Goal: Find specific page/section: Find specific page/section

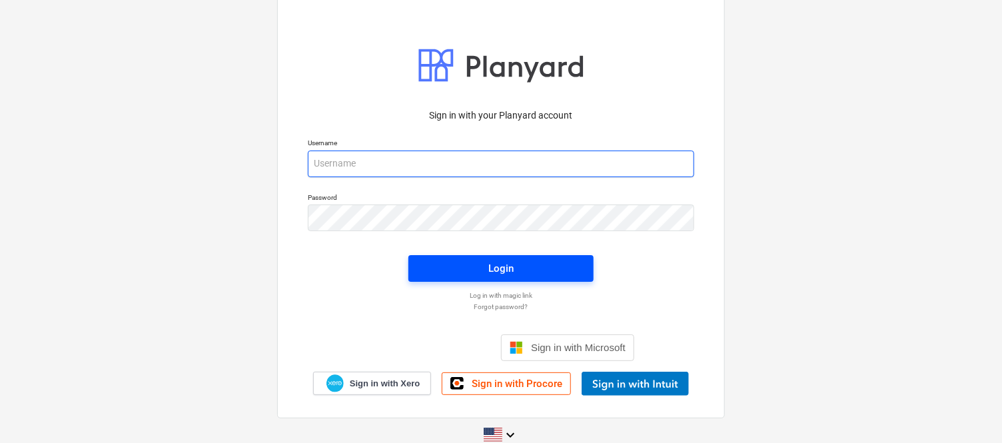
type input "[PERSON_NAME][EMAIL_ADDRESS][DOMAIN_NAME]"
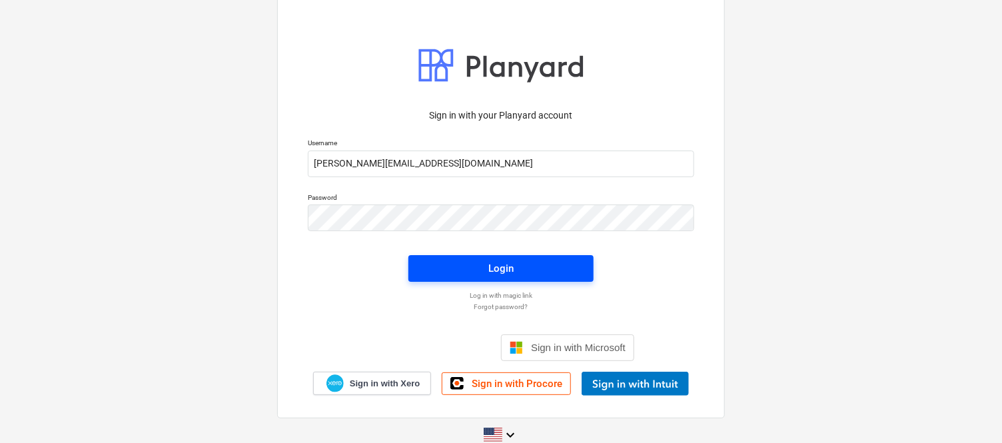
click at [458, 266] on span "Login" at bounding box center [500, 268] width 153 height 17
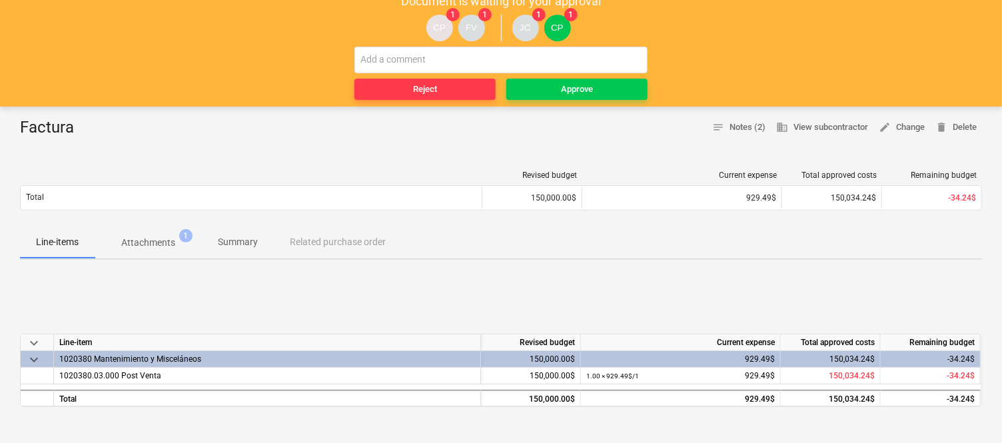
scroll to position [74, 0]
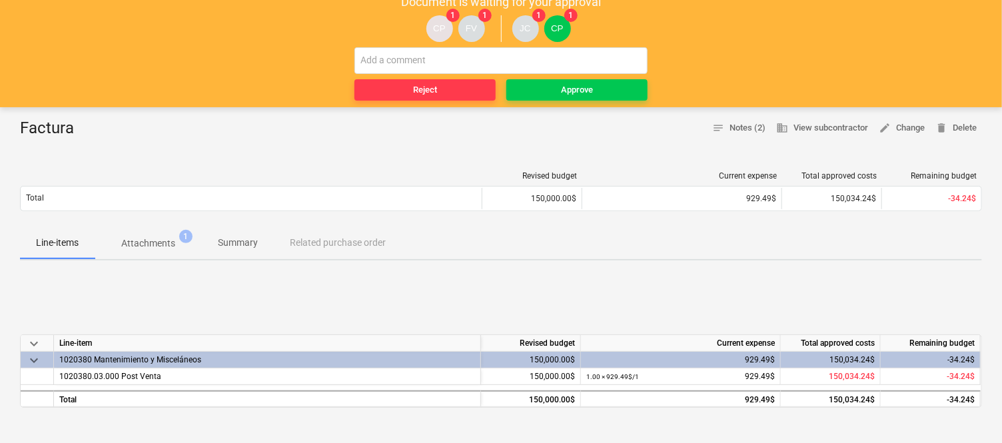
click at [127, 237] on p "Attachments" at bounding box center [148, 244] width 54 height 14
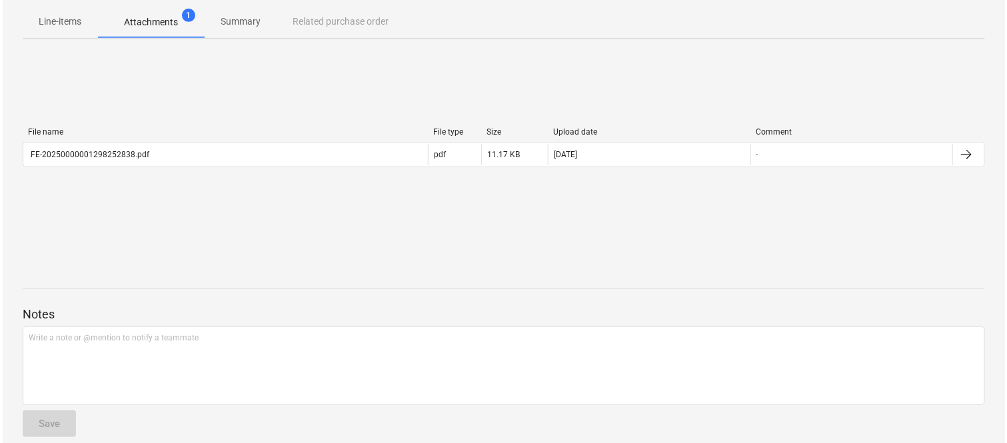
scroll to position [296, 0]
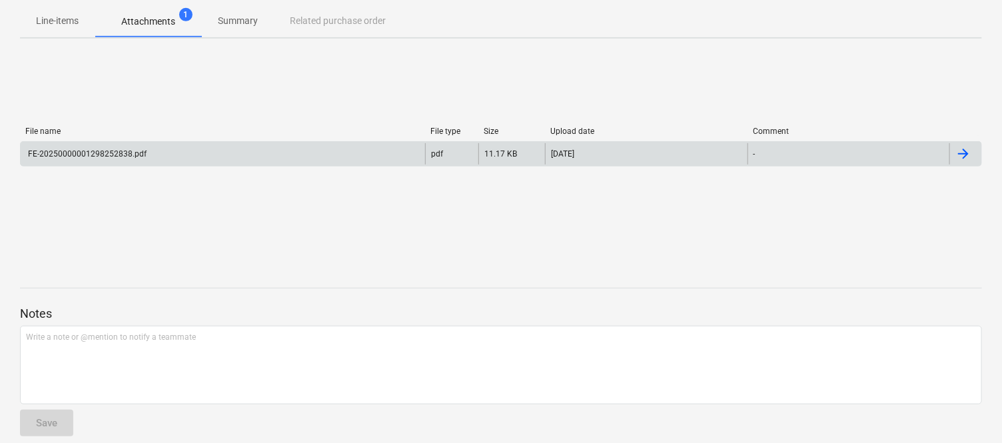
click at [130, 157] on div "FE-20250000001298252838.pdf" at bounding box center [86, 153] width 121 height 9
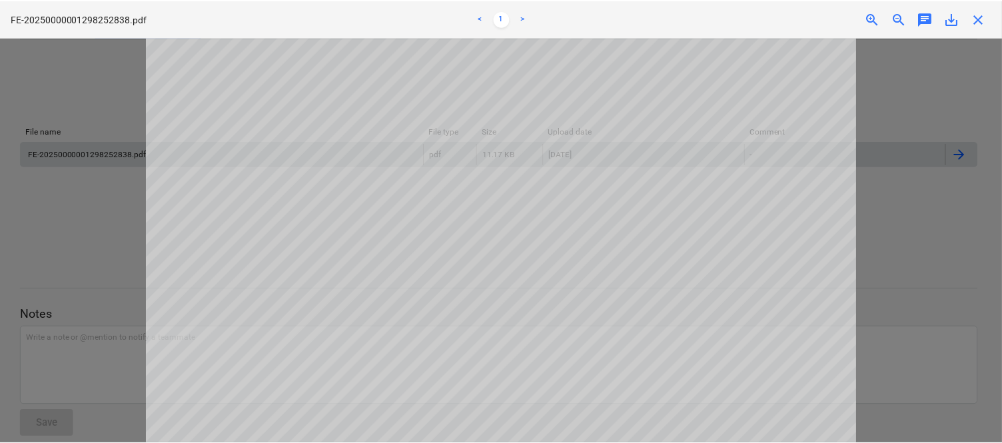
scroll to position [148, 0]
click at [983, 13] on span "close" at bounding box center [983, 19] width 16 height 16
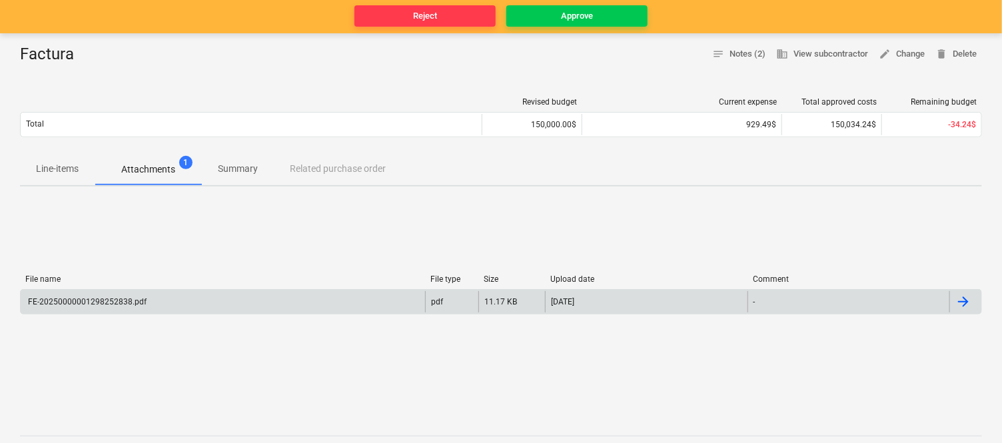
click at [74, 165] on p "Line-items" at bounding box center [57, 169] width 43 height 14
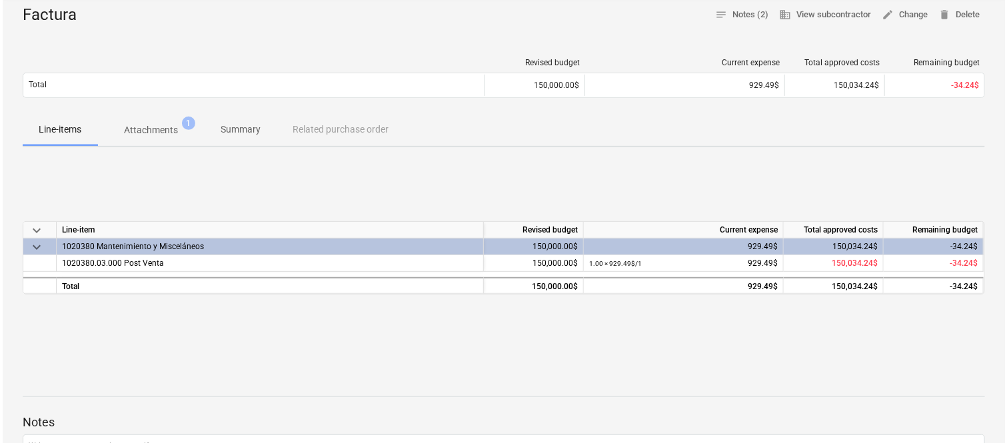
scroll to position [222, 0]
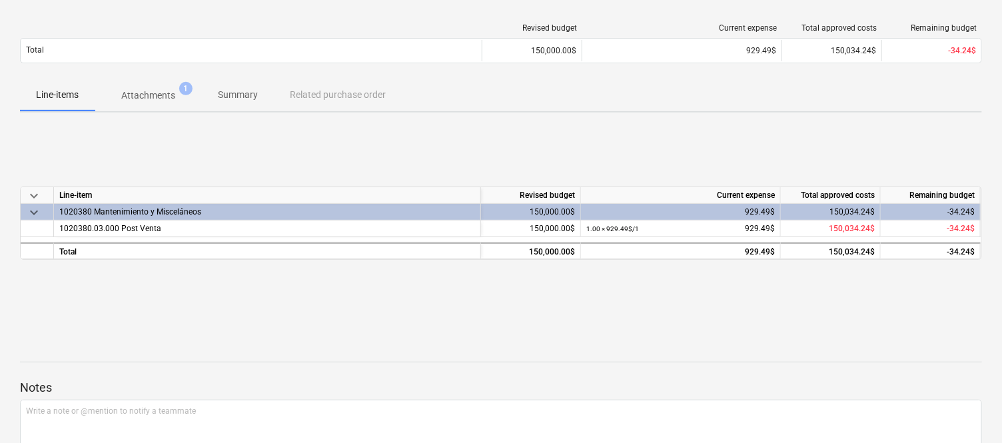
click at [151, 97] on p "Attachments" at bounding box center [148, 96] width 54 height 14
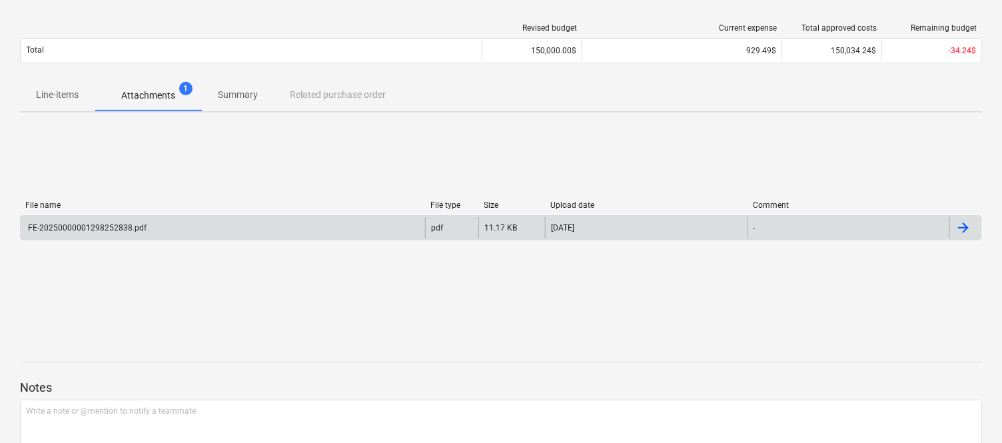
click at [110, 217] on div "FE-20250000001298252838.pdf" at bounding box center [223, 227] width 404 height 21
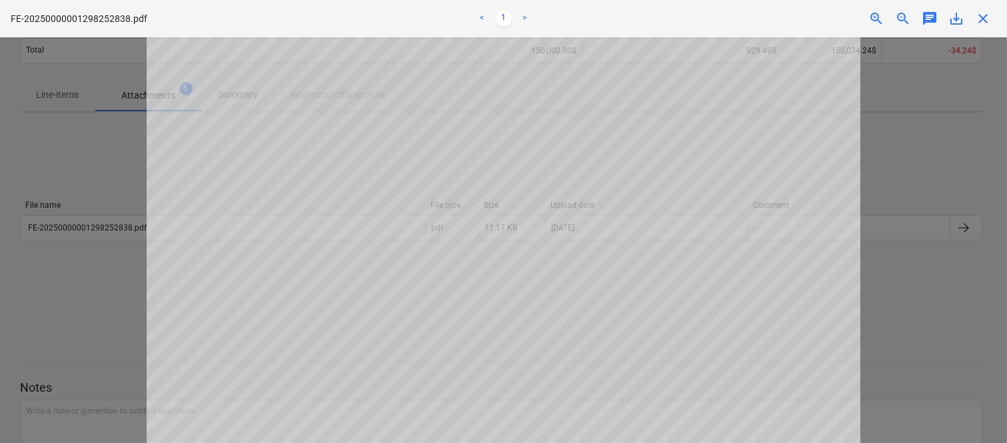
click at [978, 12] on span "close" at bounding box center [983, 19] width 16 height 16
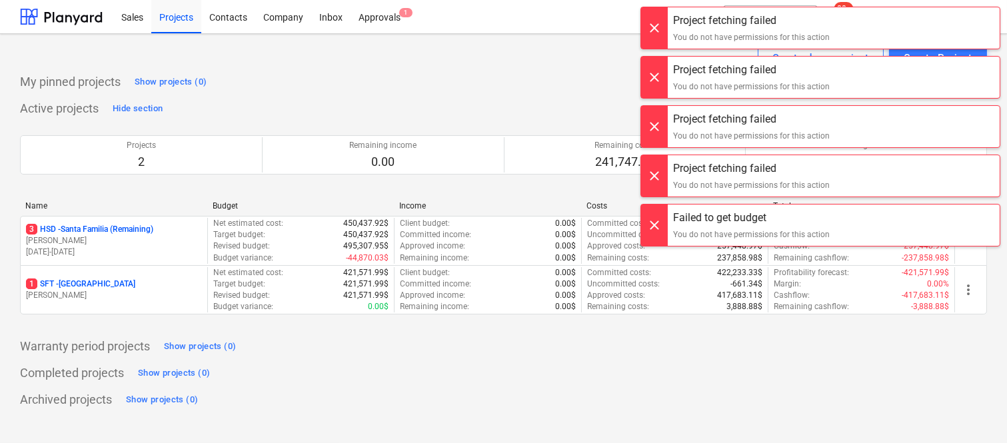
click at [662, 27] on div at bounding box center [654, 27] width 27 height 41
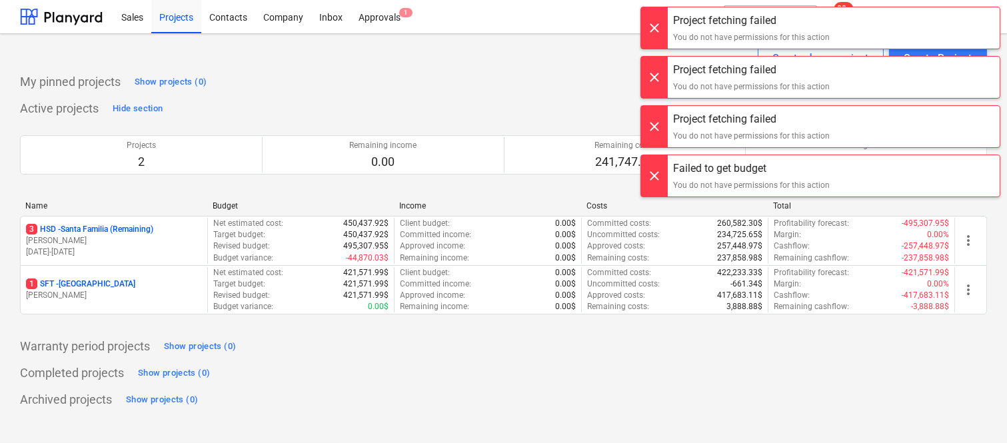
click at [661, 30] on div at bounding box center [654, 27] width 27 height 41
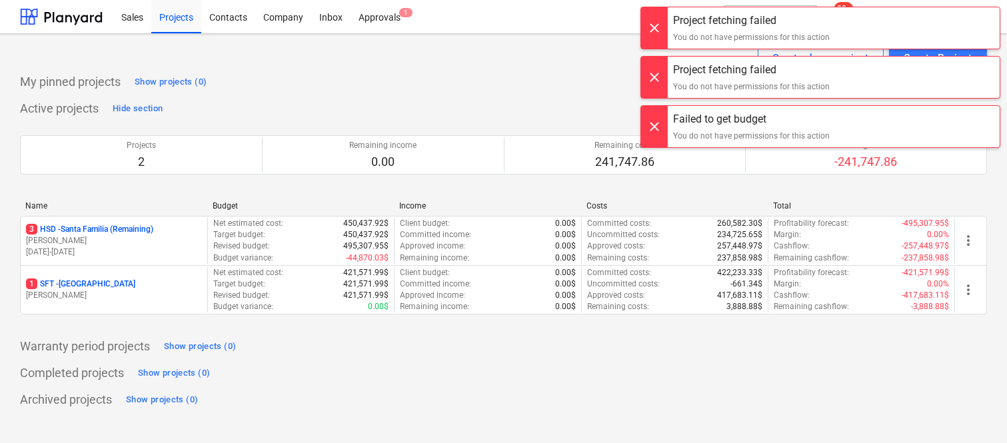
click at [658, 31] on div at bounding box center [654, 27] width 27 height 41
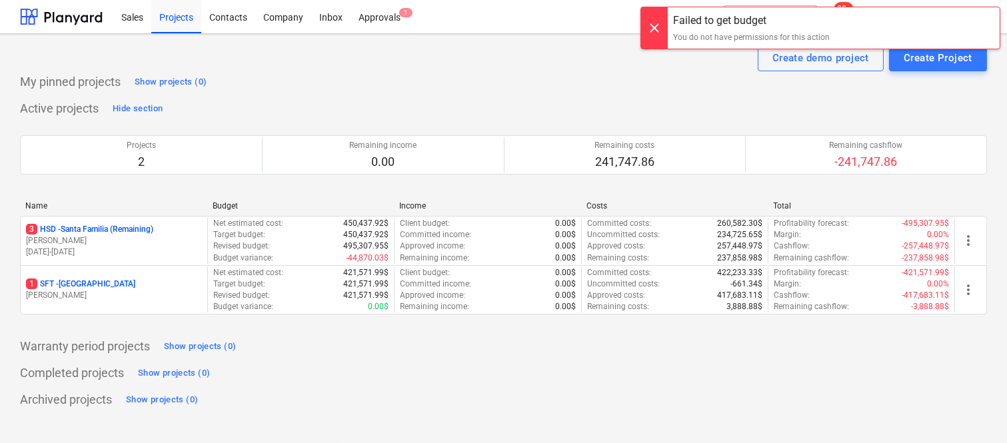
click at [656, 37] on div at bounding box center [654, 27] width 27 height 41
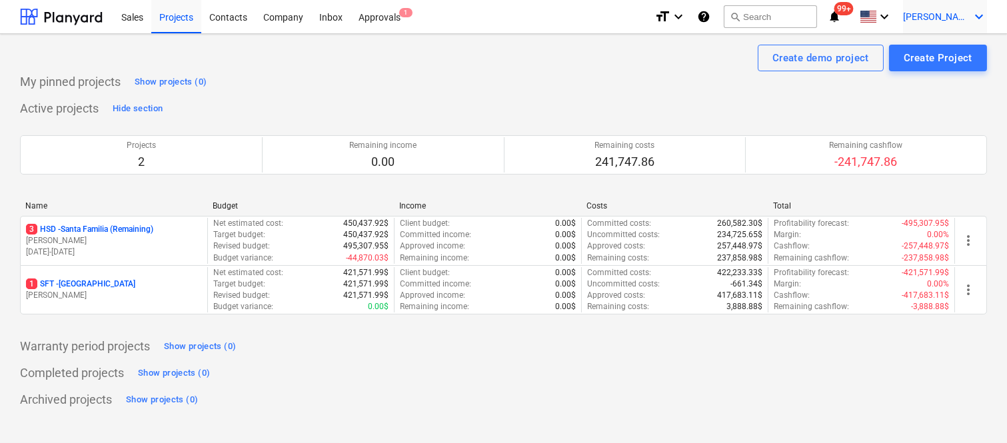
click at [957, 8] on div "J. Cattan keyboard_arrow_down" at bounding box center [945, 16] width 84 height 33
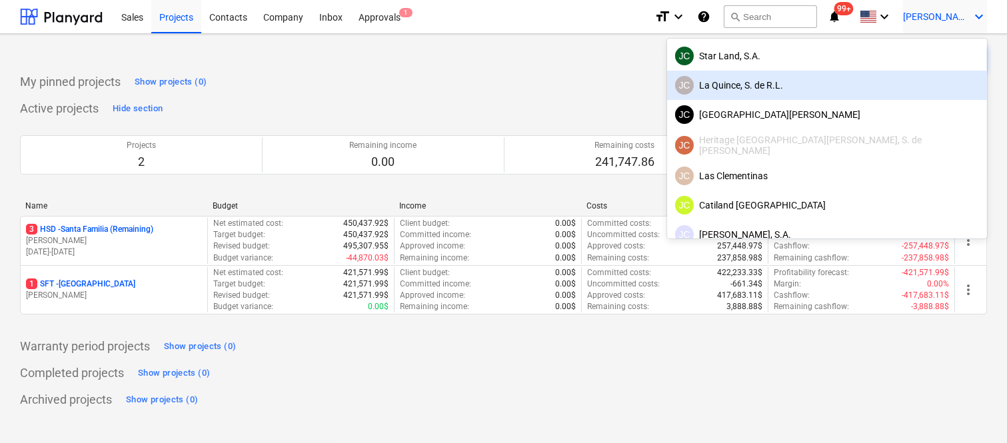
click at [907, 90] on div "JC La Quince, S. de R.L." at bounding box center [827, 85] width 304 height 19
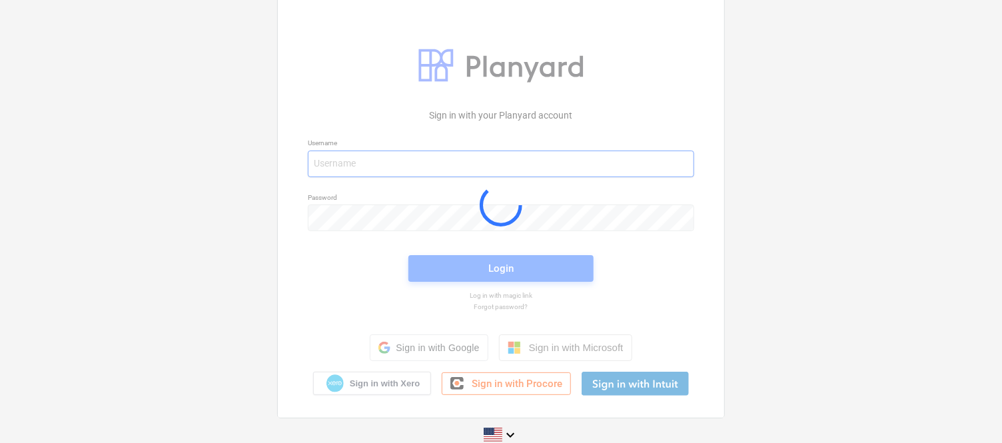
type input "[PERSON_NAME][EMAIL_ADDRESS][DOMAIN_NAME]"
